Goal: Check status: Check status

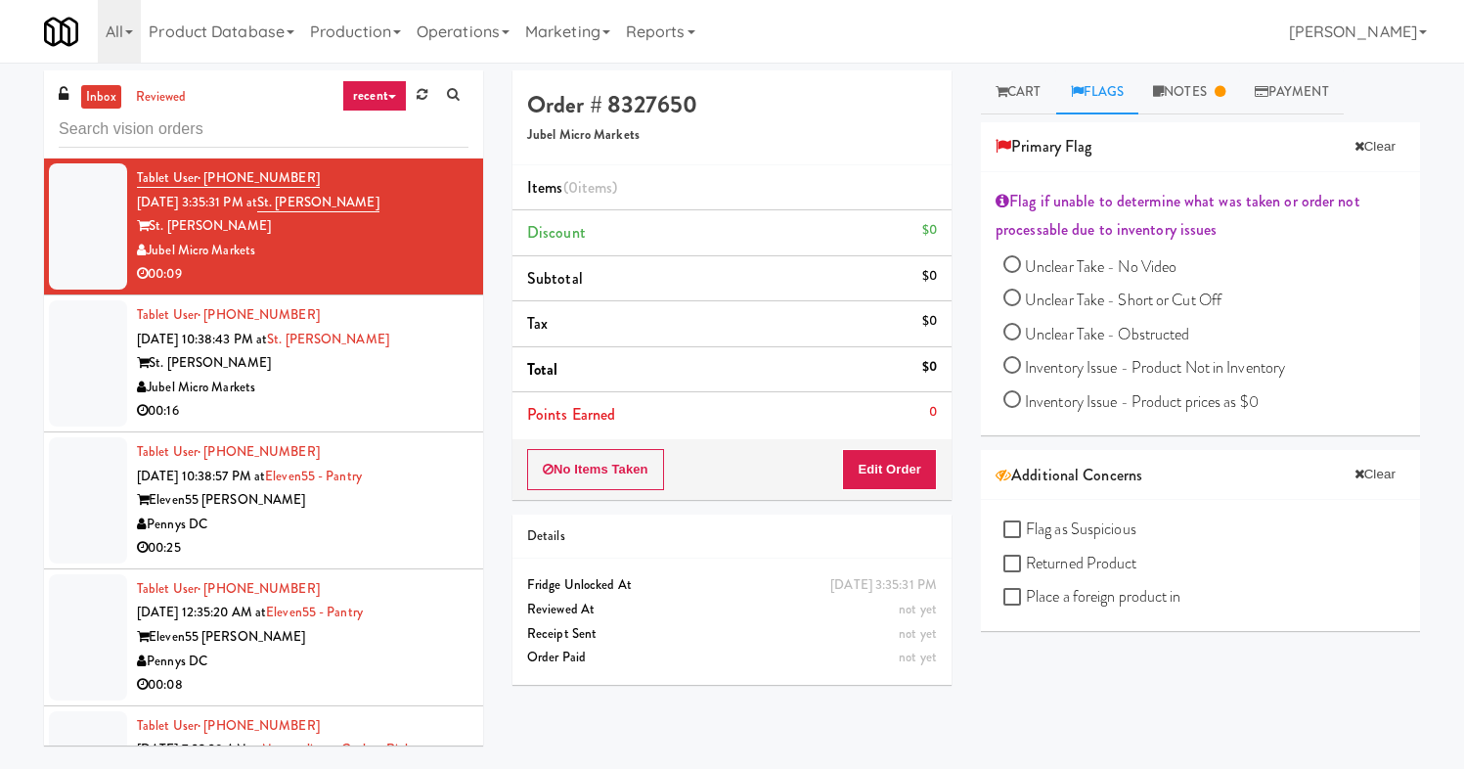
scroll to position [2796, 0]
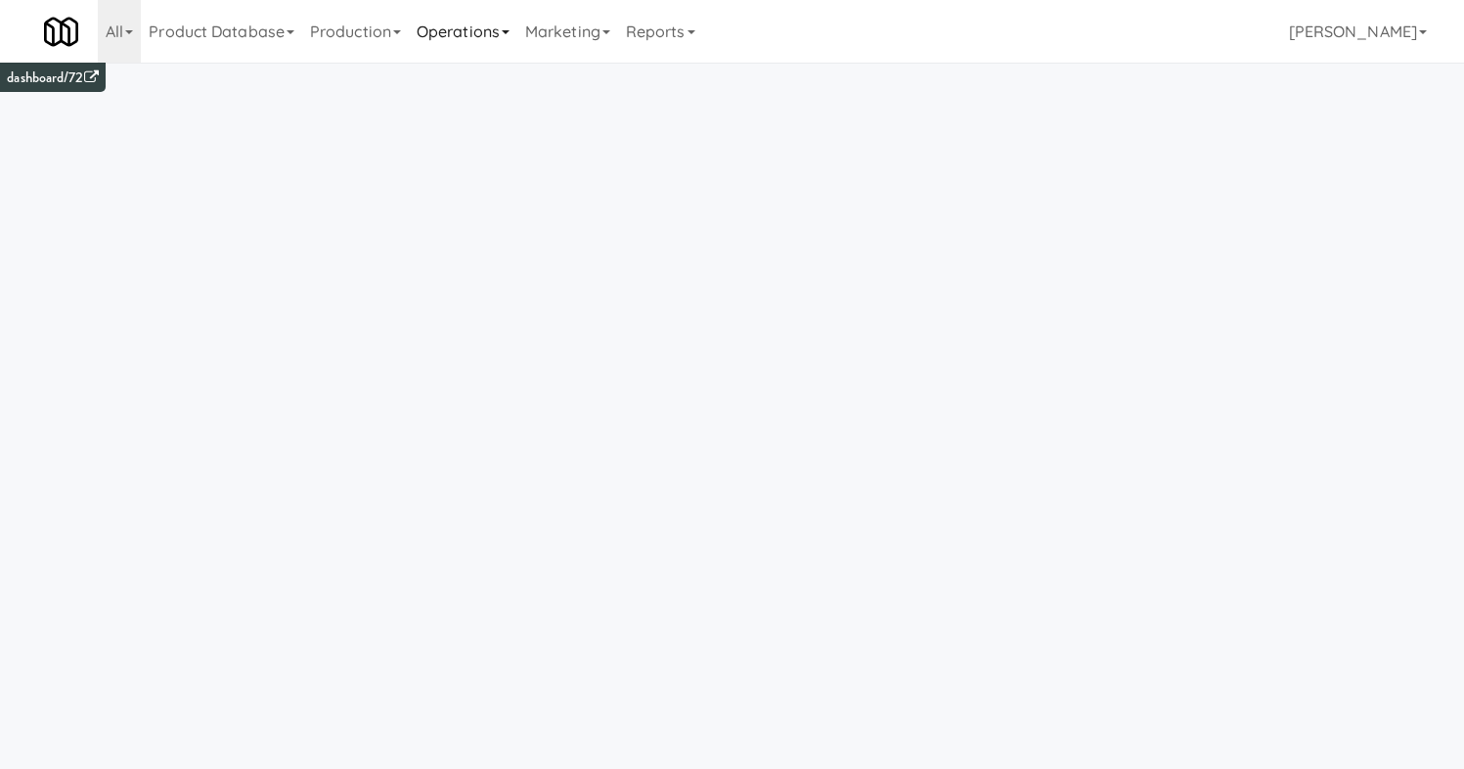
click at [490, 29] on link "Operations" at bounding box center [463, 31] width 109 height 63
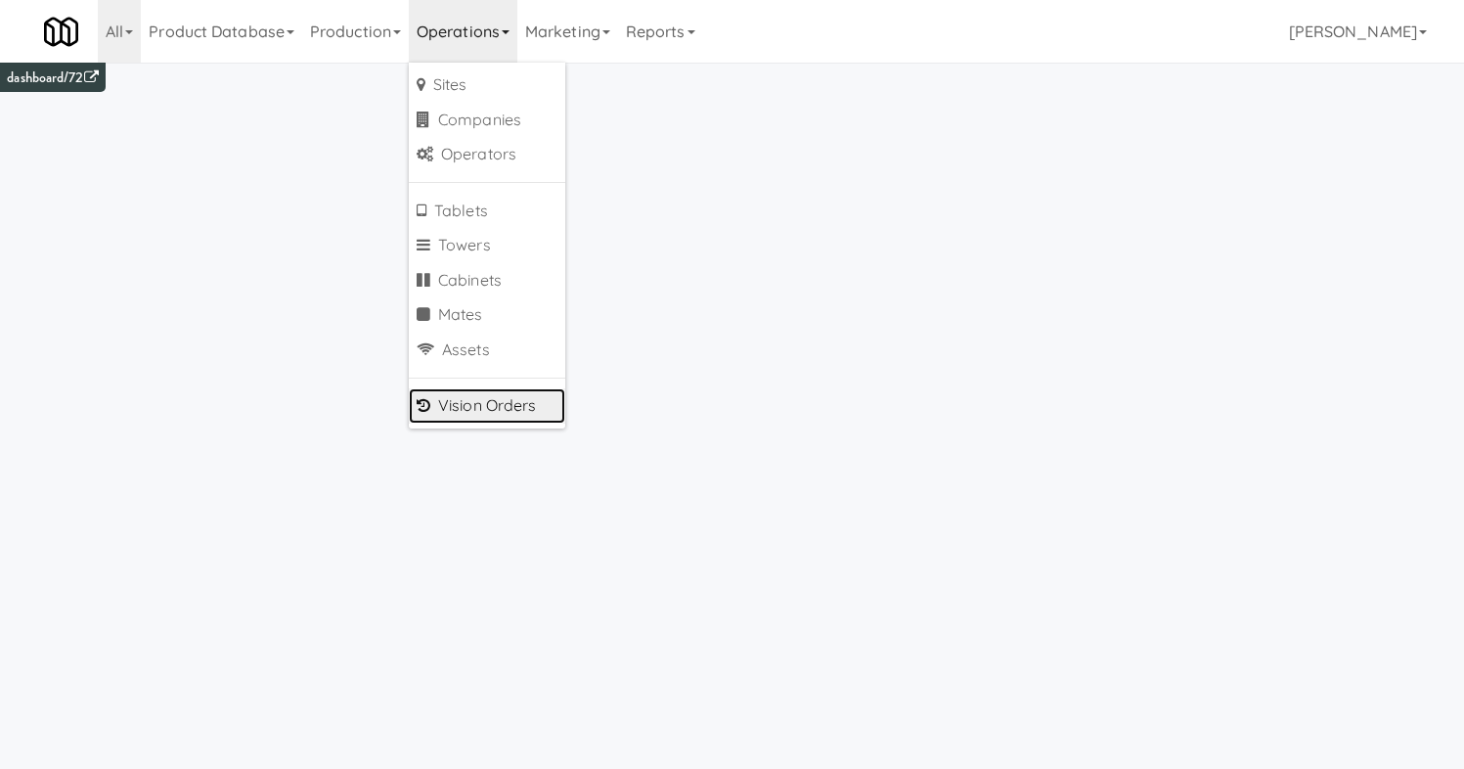
click at [520, 402] on link "Vision Orders" at bounding box center [487, 405] width 156 height 35
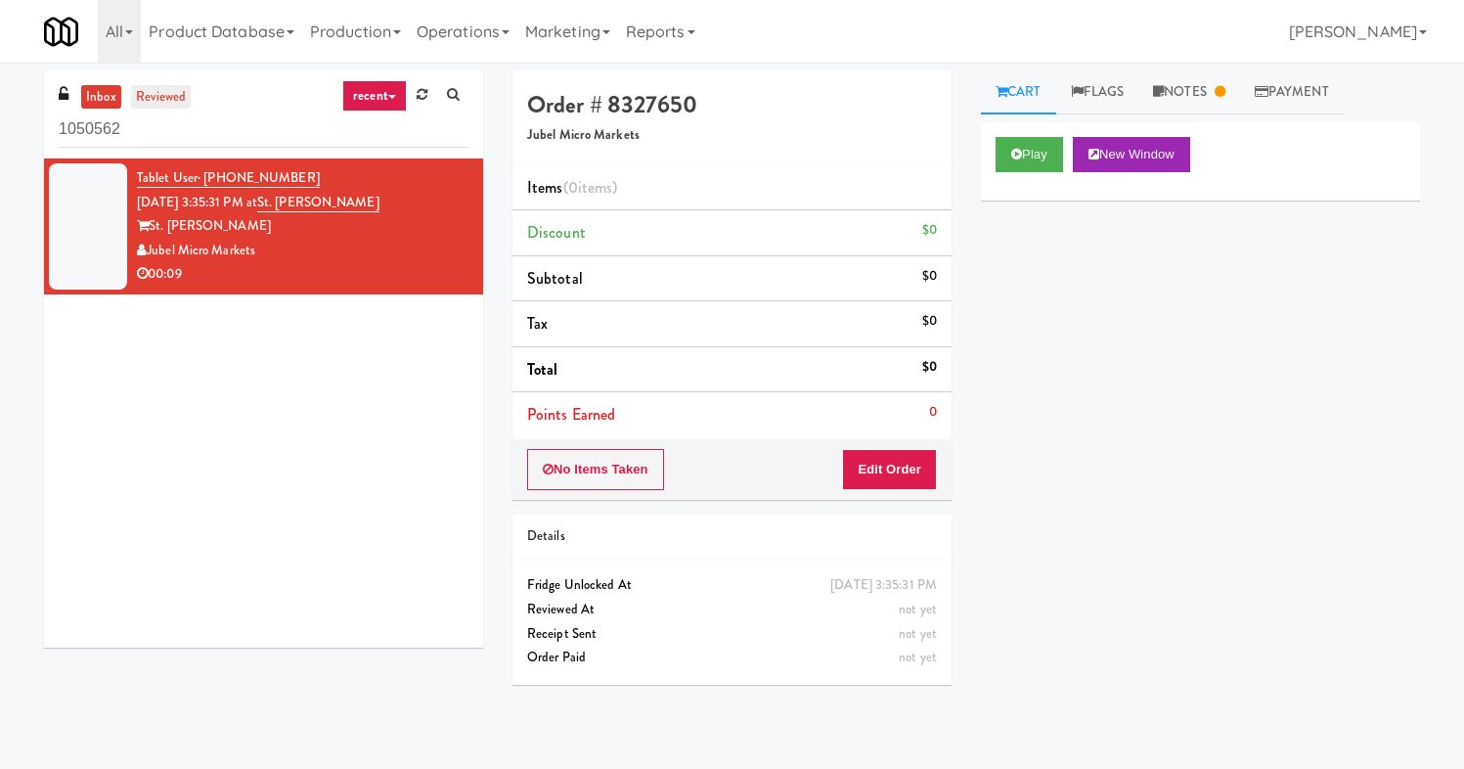
click at [139, 92] on link "reviewed" at bounding box center [161, 97] width 61 height 24
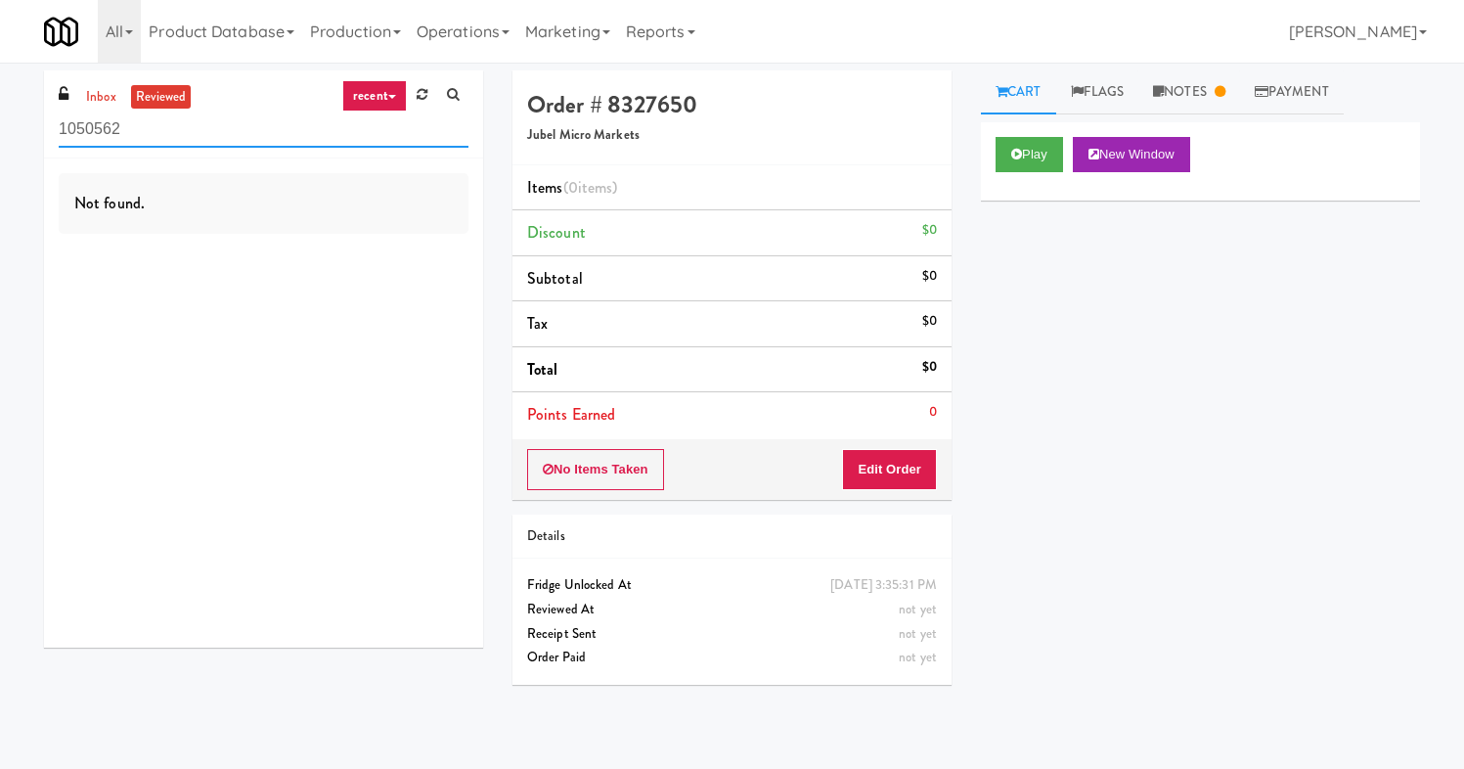
drag, startPoint x: 169, startPoint y: 128, endPoint x: -56, endPoint y: 119, distance: 225.1
click at [0, 119] on html "Okay Okay Select date: previous 2025-Sep next Su Mo Tu We Th Fr Sa 31 1 2 3 4 5…" at bounding box center [732, 384] width 1464 height 769
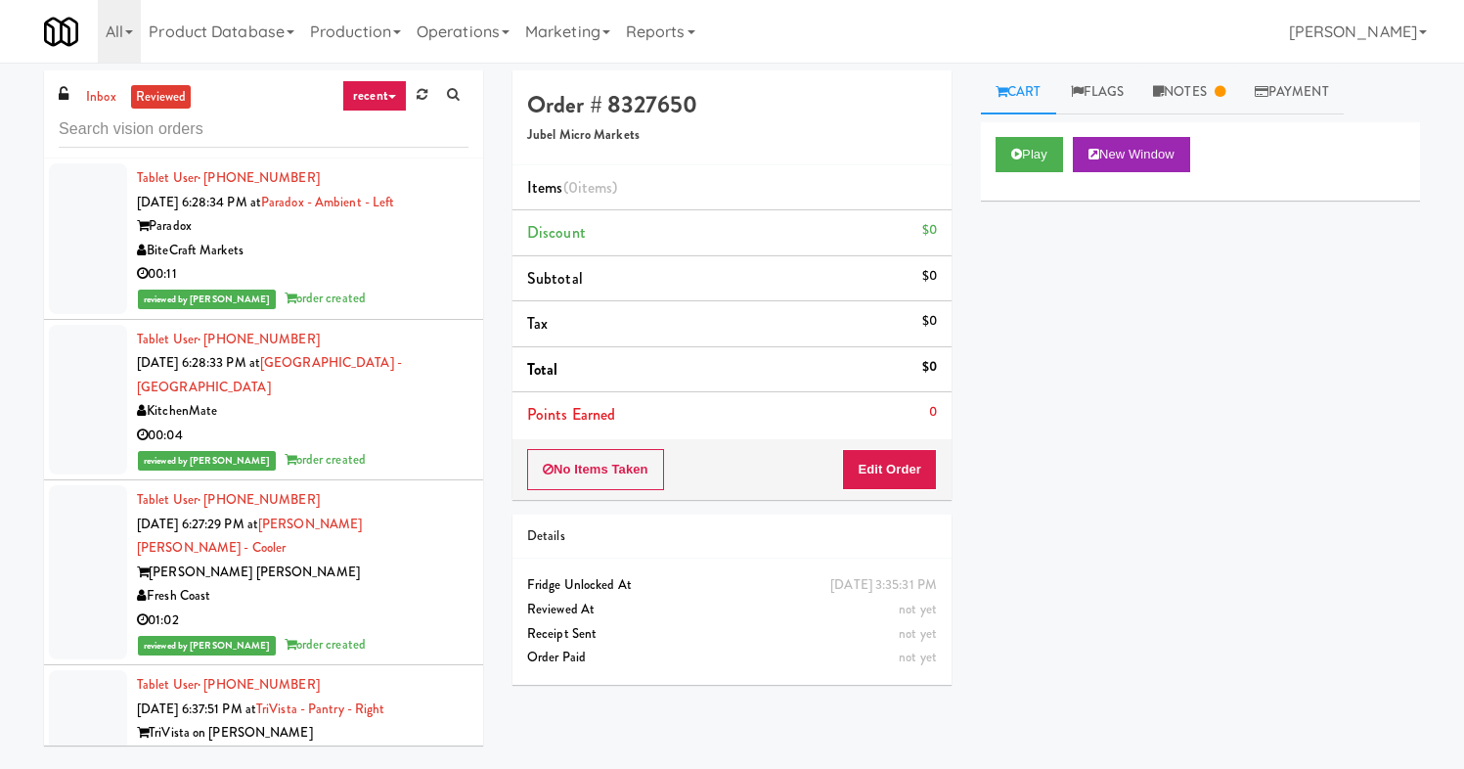
drag, startPoint x: 343, startPoint y: 252, endPoint x: 328, endPoint y: 248, distance: 16.1
click at [328, 248] on div "BiteCraft Markets" at bounding box center [302, 251] width 331 height 24
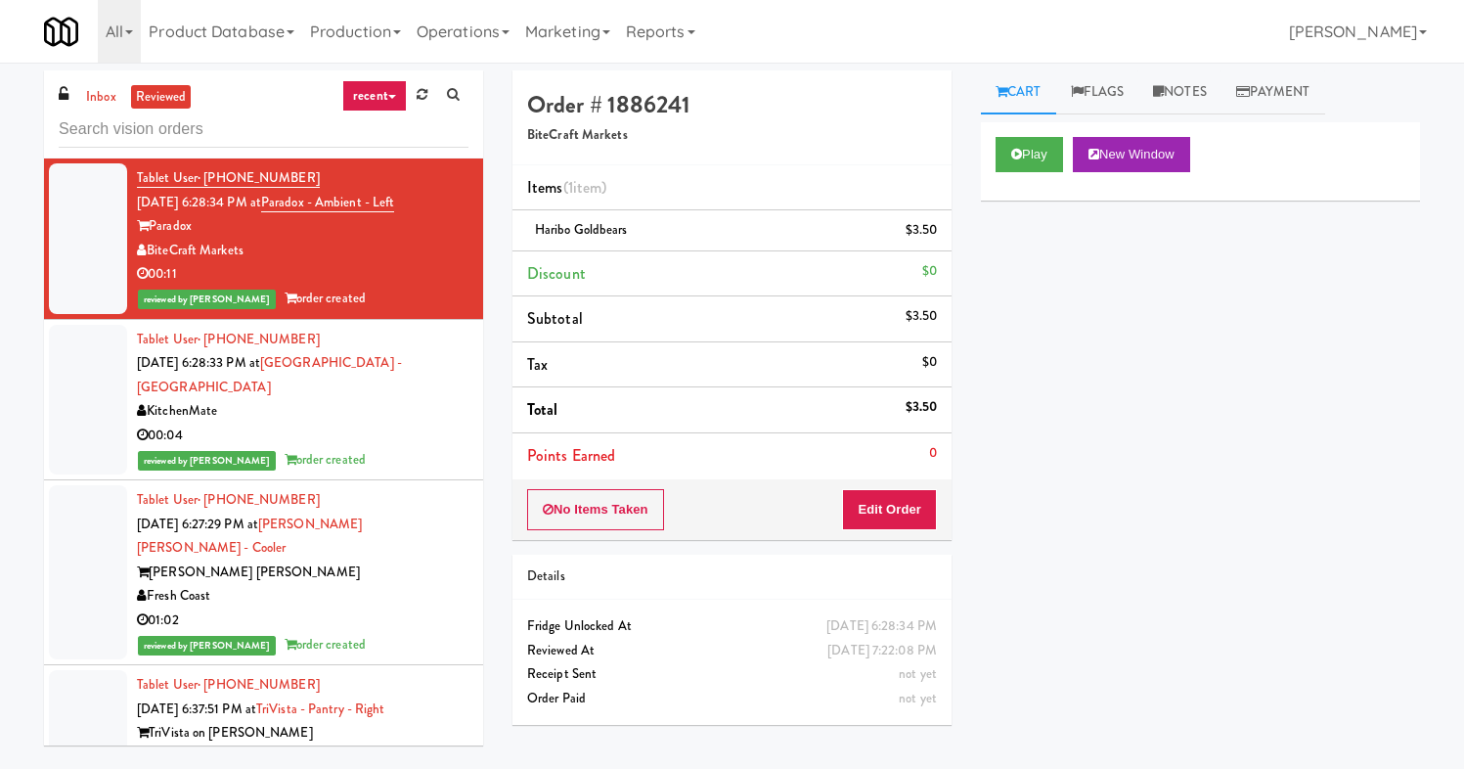
click at [394, 459] on div "reviewed by [PERSON_NAME] A order created" at bounding box center [302, 460] width 331 height 24
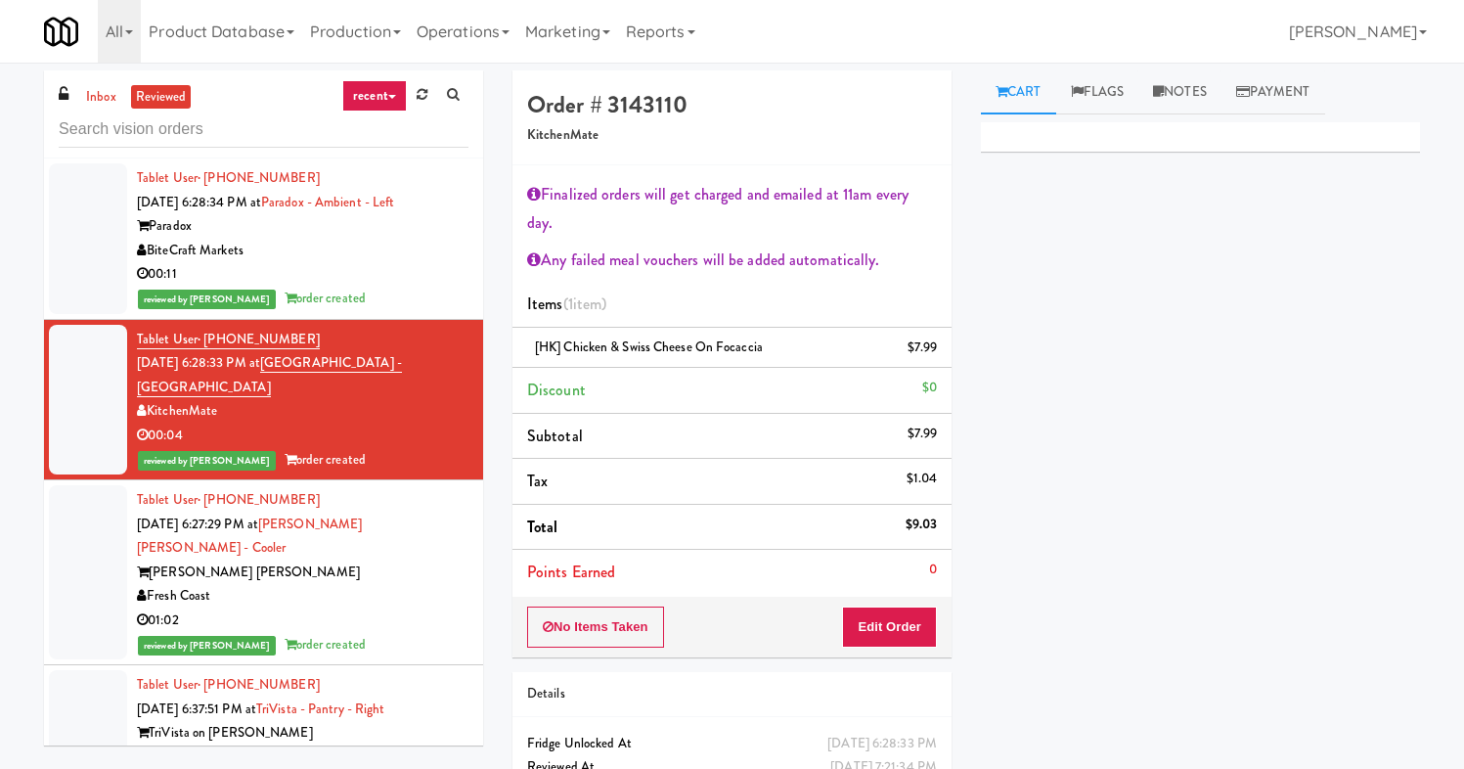
click at [1035, 134] on div at bounding box center [1200, 136] width 439 height 29
click at [409, 282] on div "00:11" at bounding box center [302, 274] width 331 height 24
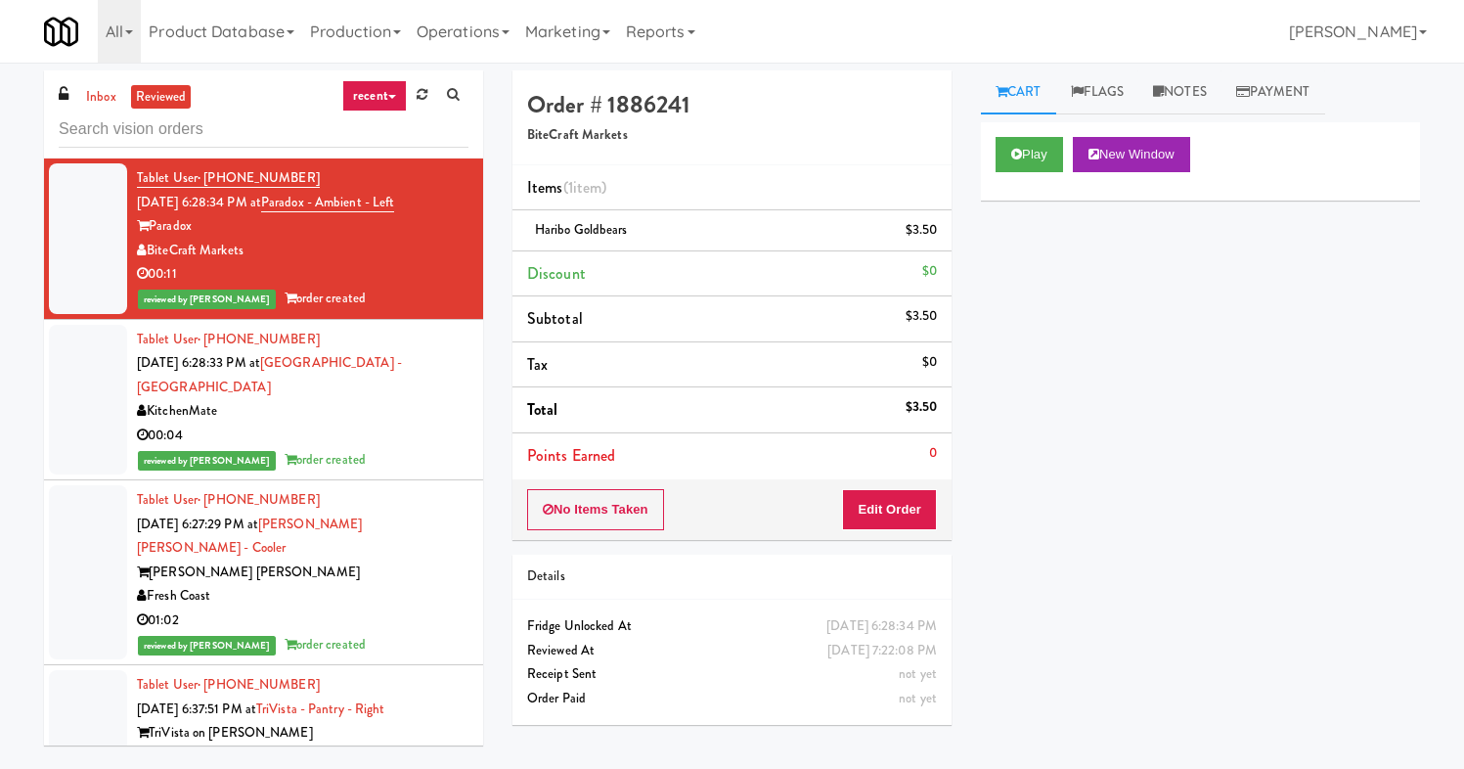
click at [359, 433] on div "00:04" at bounding box center [302, 435] width 331 height 24
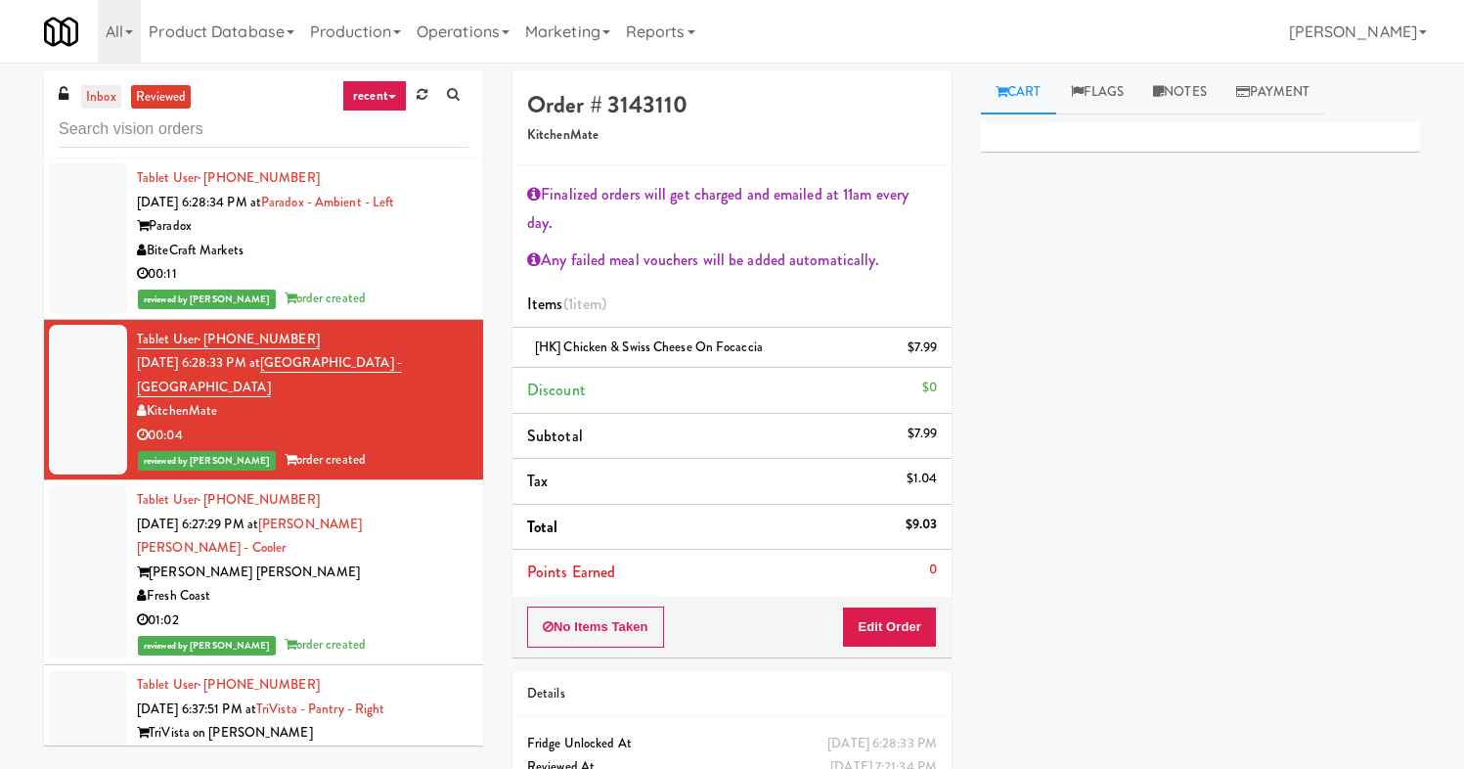
click at [110, 106] on div "inbox reviewed recent all unclear take inventory issue suspicious failed recent…" at bounding box center [263, 114] width 439 height 88
click at [109, 102] on link "inbox" at bounding box center [101, 97] width 40 height 24
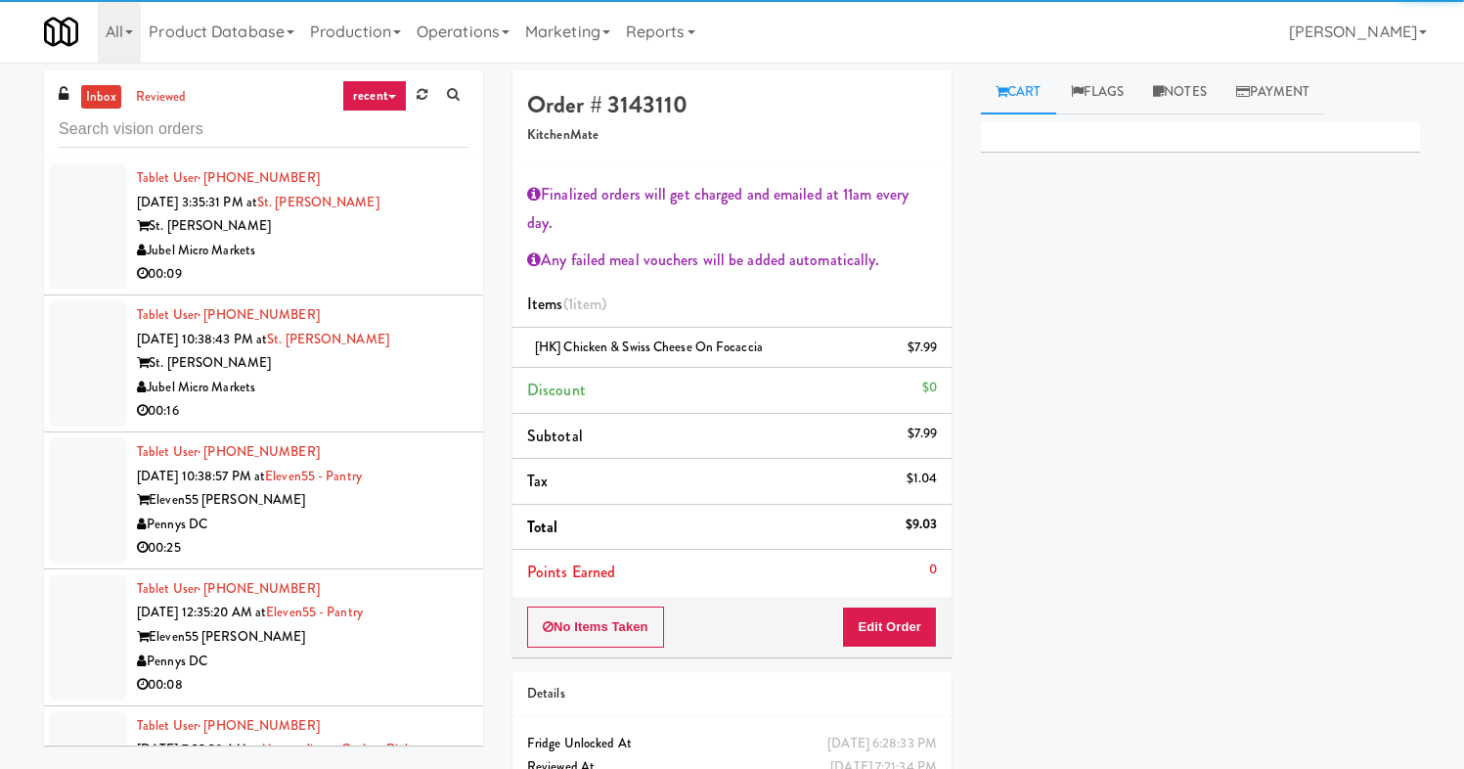
click at [359, 398] on div "Jubel Micro Markets" at bounding box center [302, 387] width 331 height 24
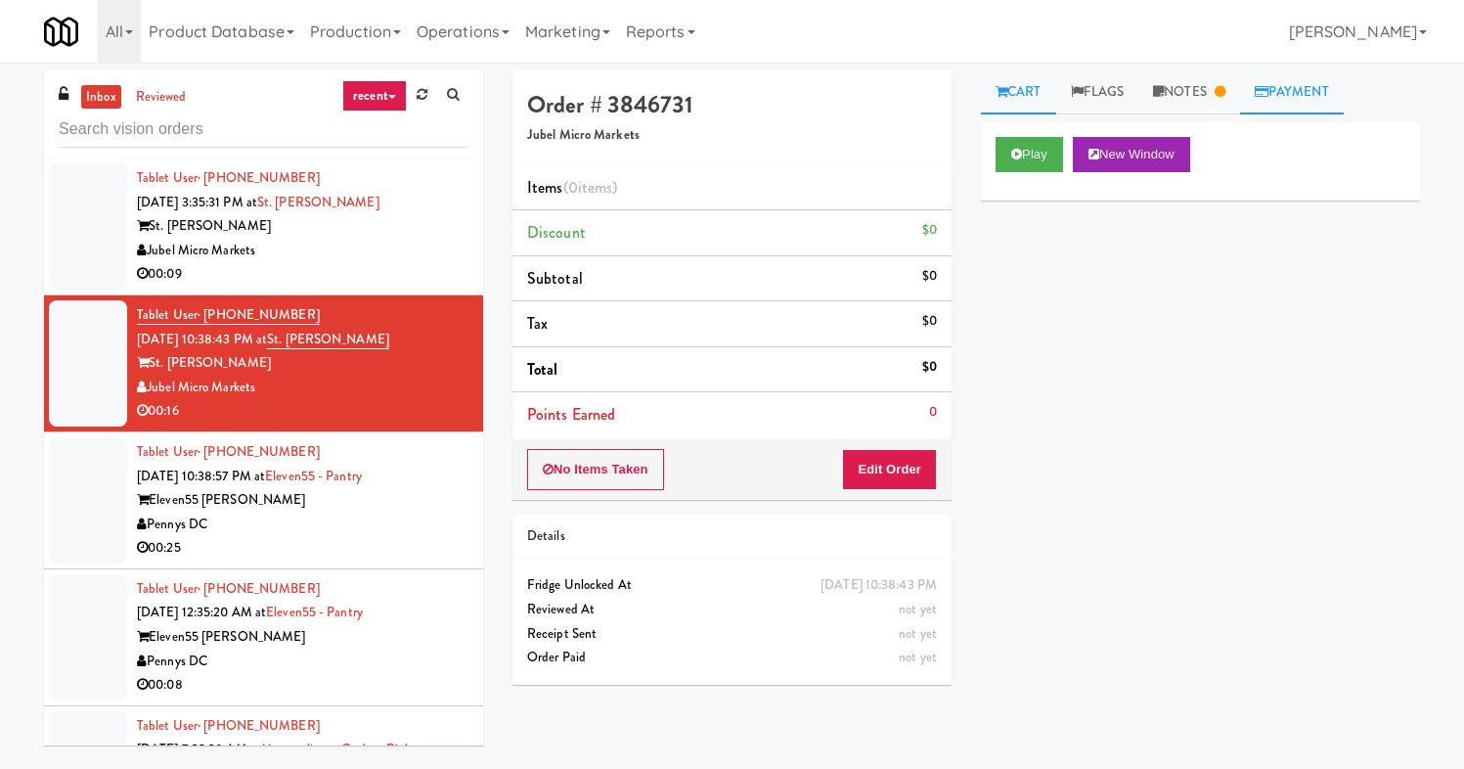
click at [1306, 79] on link "Payment" at bounding box center [1292, 92] width 104 height 44
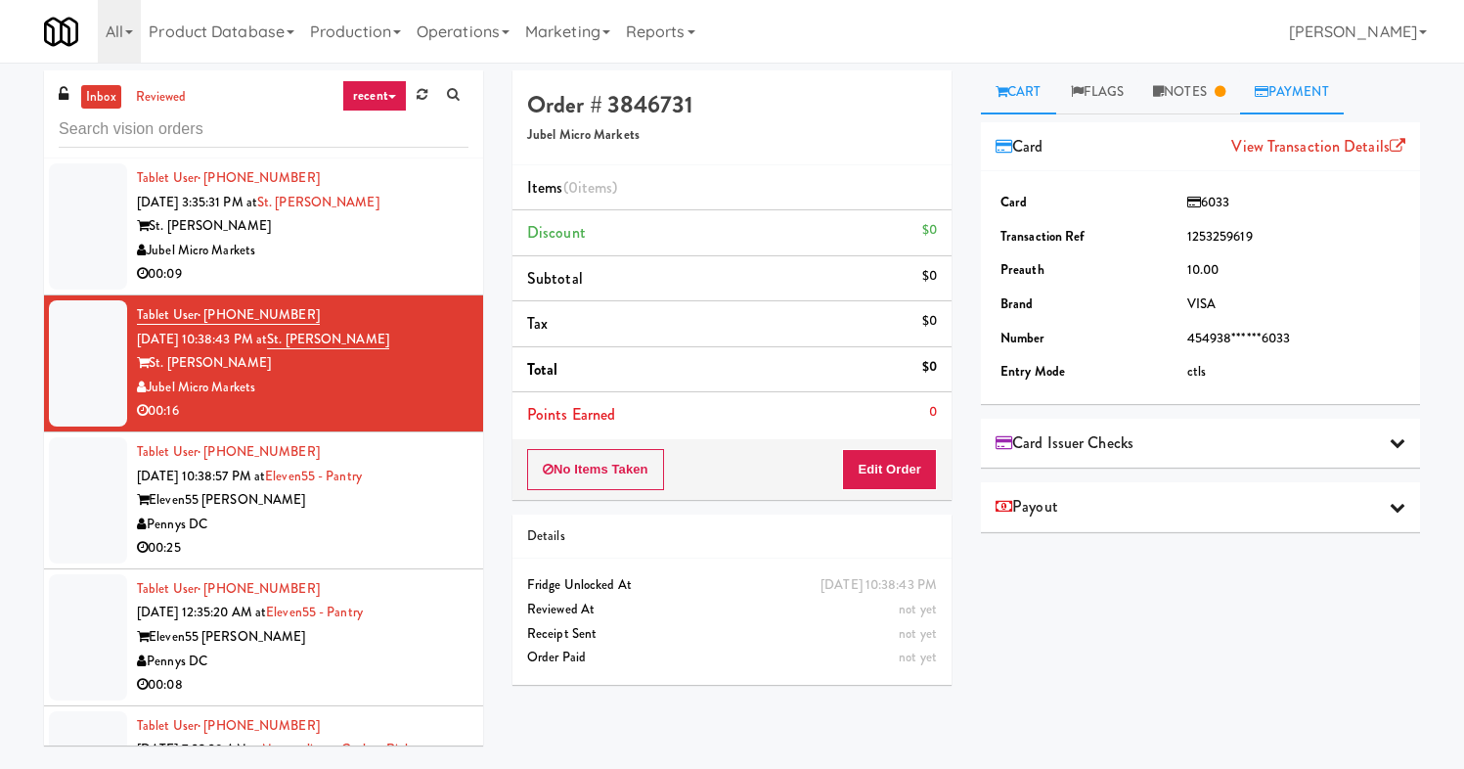
click at [1010, 93] on link "Cart" at bounding box center [1018, 92] width 75 height 44
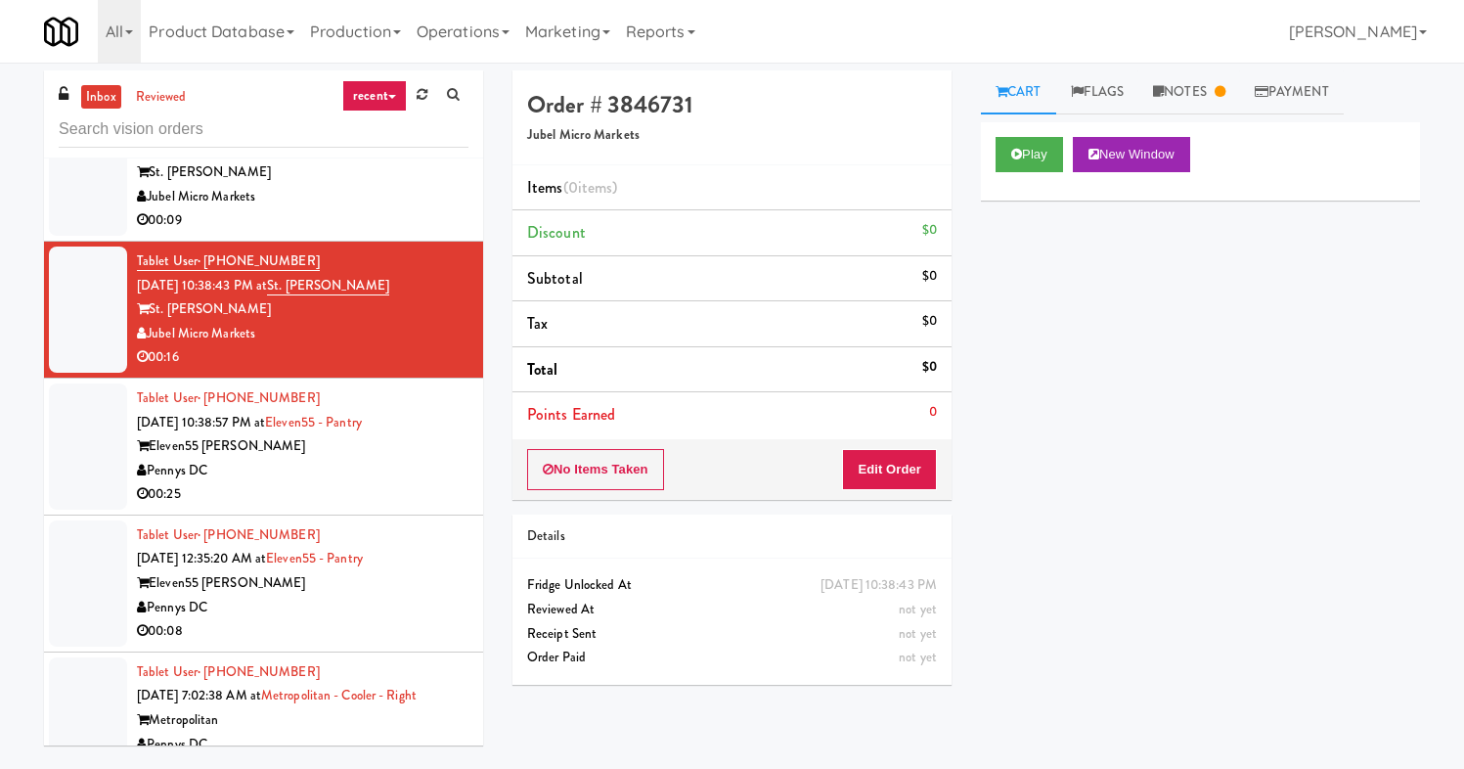
scroll to position [61, 0]
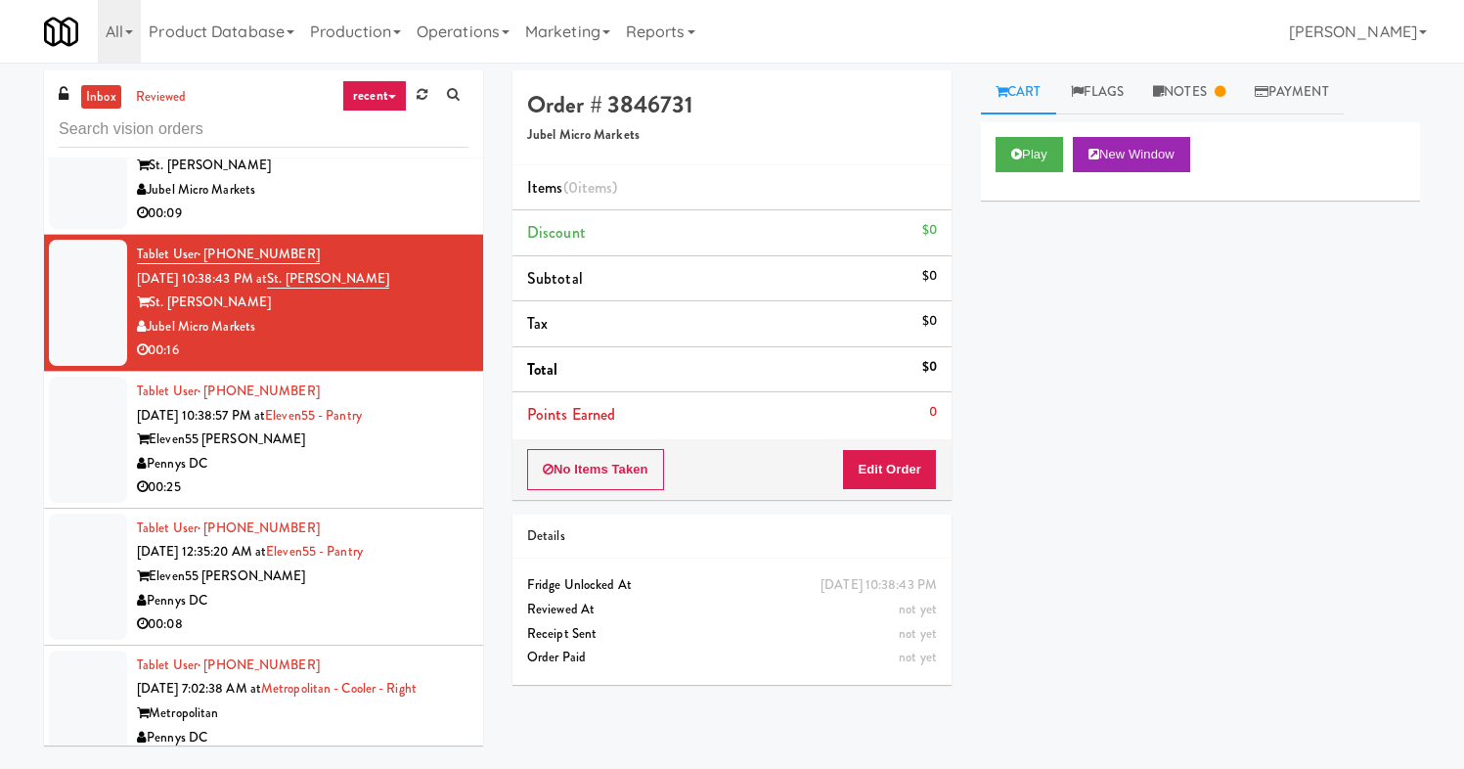
click at [341, 492] on div "00:25" at bounding box center [302, 487] width 331 height 24
